Goal: Task Accomplishment & Management: Use online tool/utility

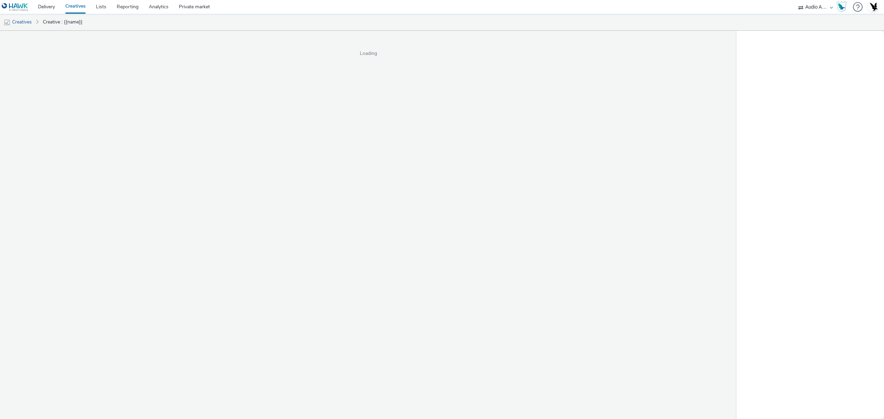
select select "72000950-a0a7-427d-a4e5-c6bc812fbb51"
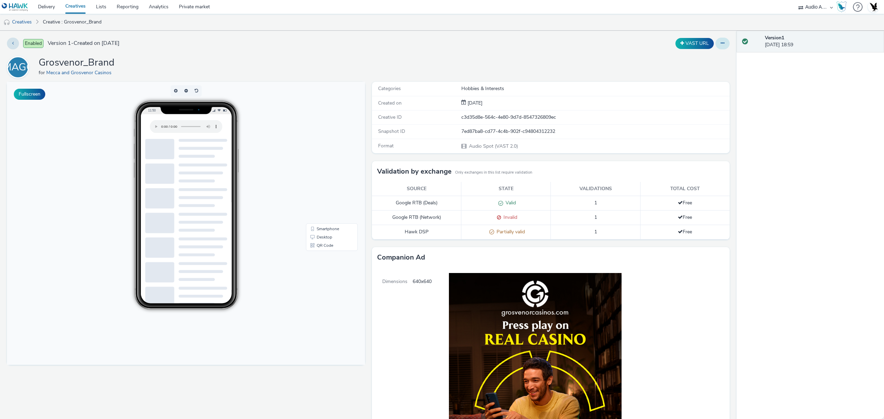
click at [720, 46] on icon at bounding box center [722, 43] width 4 height 5
click at [699, 58] on link "Edit" at bounding box center [704, 57] width 52 height 14
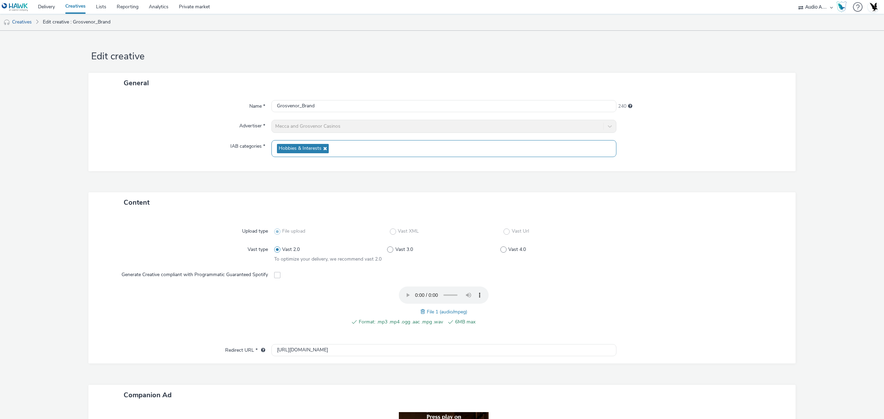
click at [344, 149] on div "Hobbies & Interests" at bounding box center [443, 148] width 345 height 17
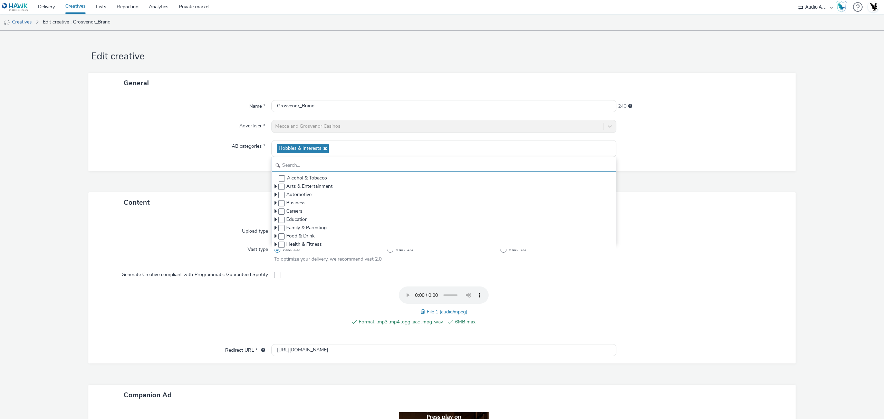
click at [347, 167] on input "text" at bounding box center [444, 165] width 344 height 12
type input "g"
checkbox input "false"
checkbox input "true"
type input "ga"
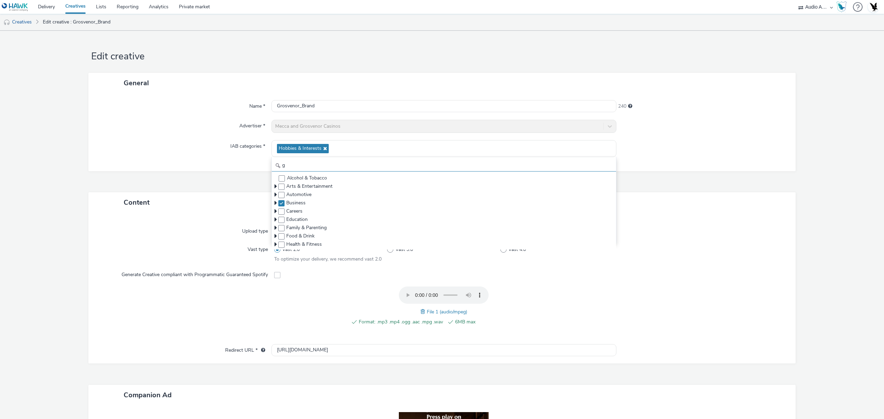
checkbox input "true"
type input "gam"
checkbox input "true"
type input "ga"
checkbox input "false"
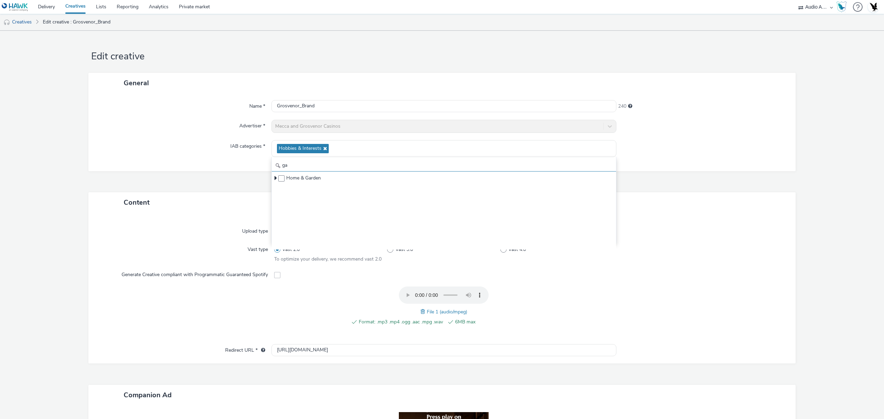
type input "g"
checkbox input "false"
checkbox input "true"
checkbox input "false"
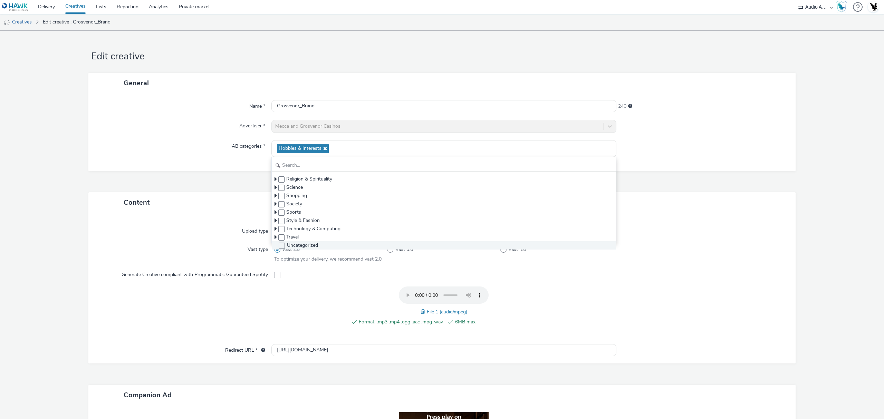
click at [323, 243] on span "Uncategorized" at bounding box center [444, 245] width 344 height 8
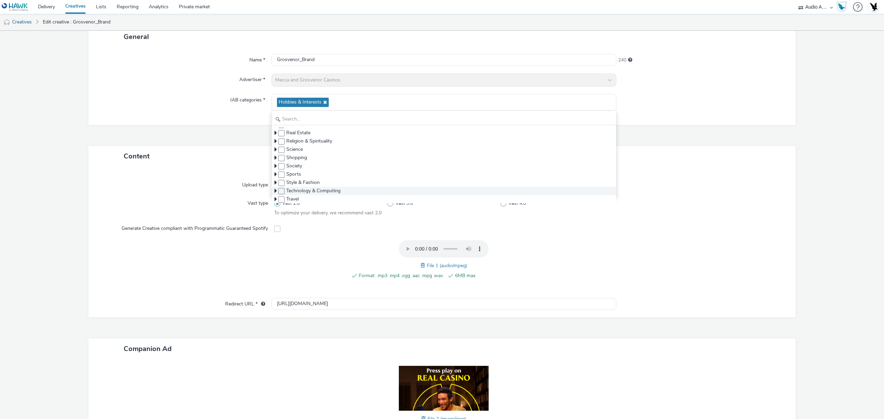
scroll to position [139, 0]
click at [326, 168] on span "Society" at bounding box center [444, 167] width 344 height 8
click at [274, 167] on icon at bounding box center [275, 167] width 2 height 7
click at [272, 155] on span "Non-Standard Content" at bounding box center [444, 156] width 344 height 8
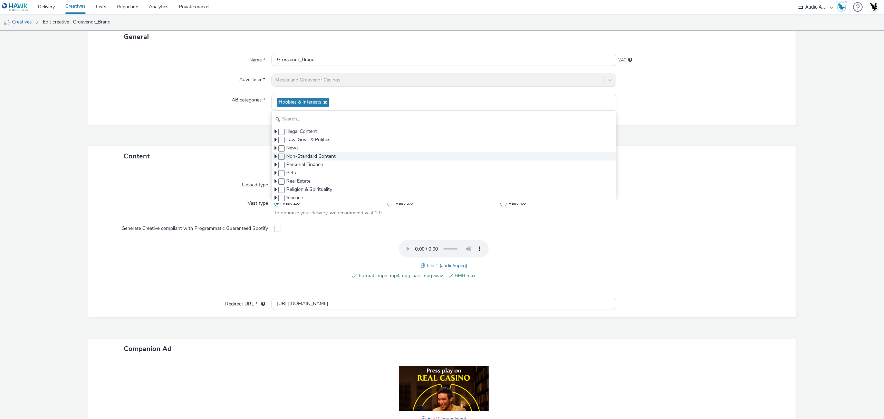
click at [274, 155] on icon at bounding box center [275, 156] width 2 height 7
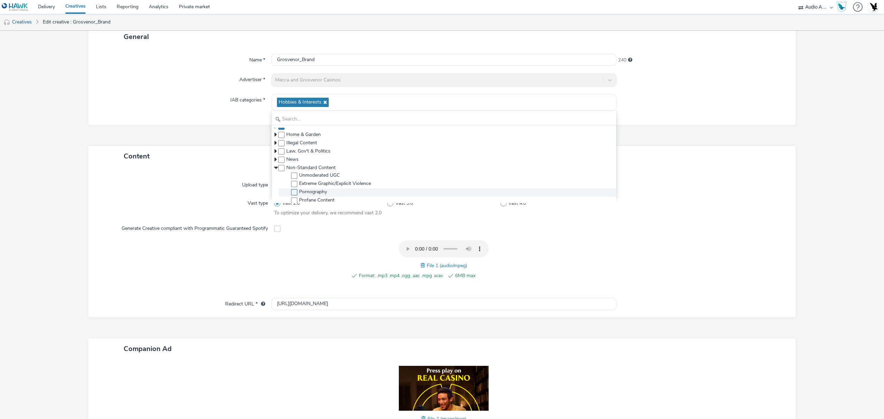
scroll to position [79, 0]
click at [274, 152] on icon at bounding box center [275, 152] width 2 height 7
click at [274, 155] on icon at bounding box center [275, 155] width 2 height 7
